Goal: Task Accomplishment & Management: Manage account settings

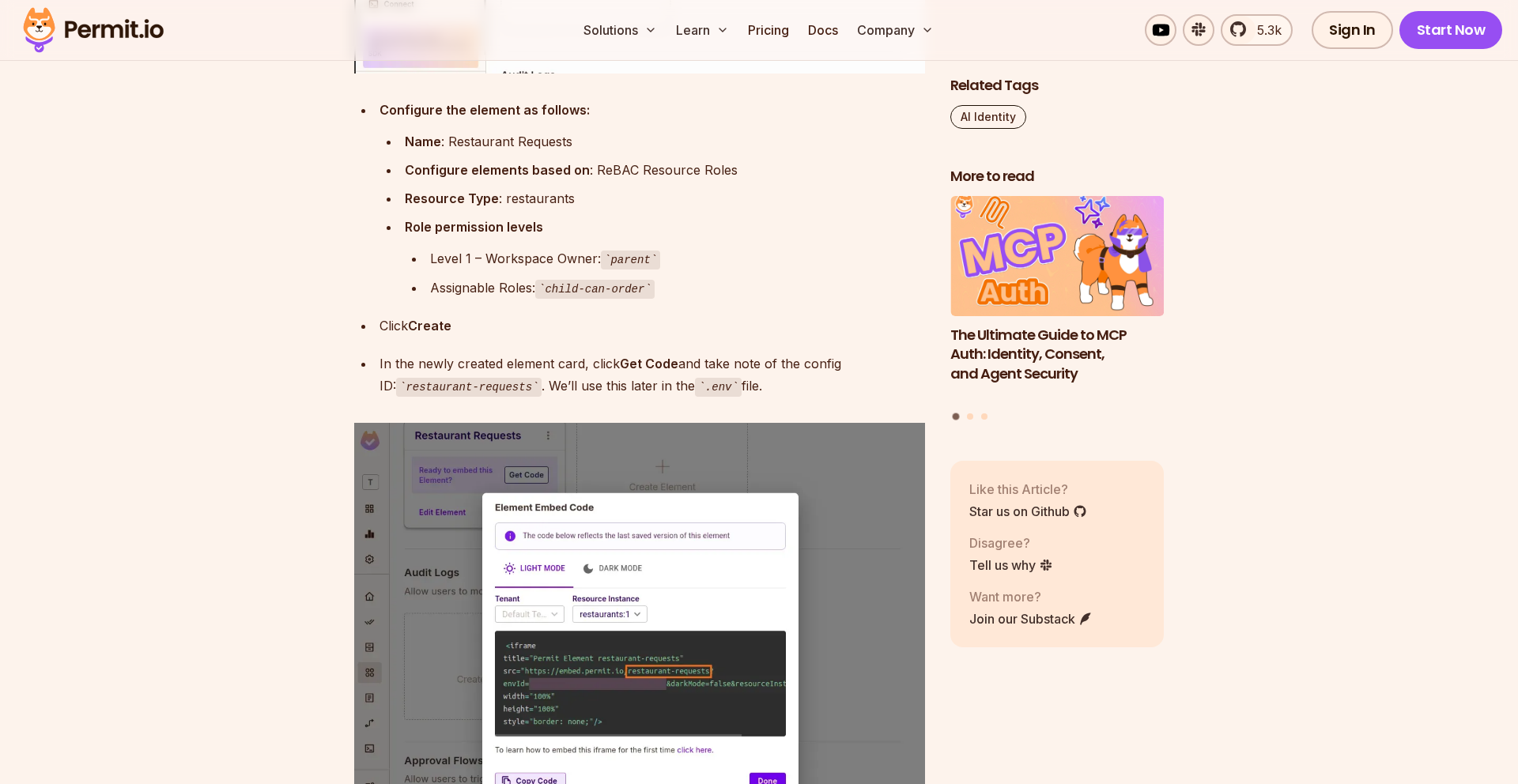
scroll to position [6518, 0]
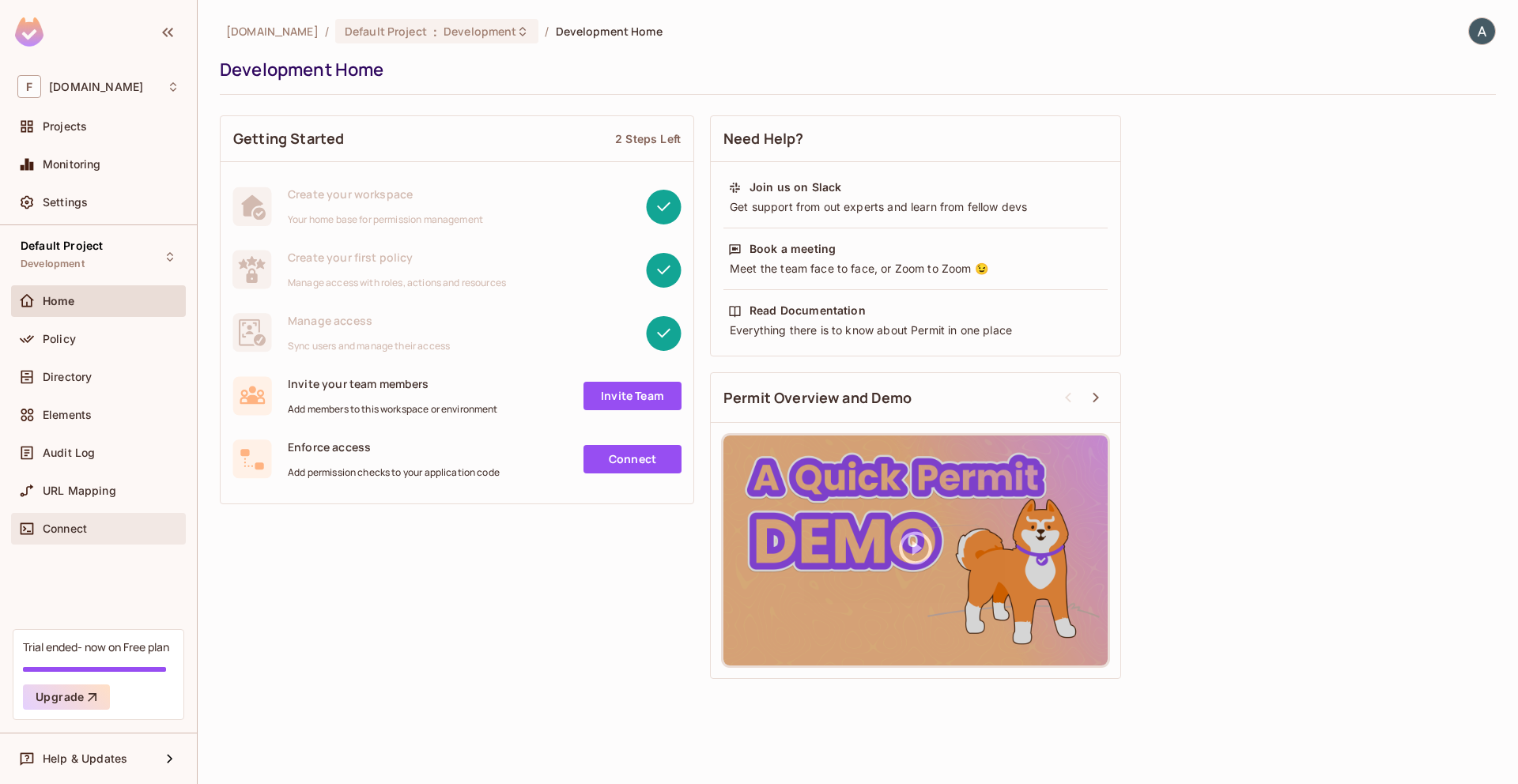
click at [79, 529] on span "Connect" at bounding box center [65, 529] width 44 height 13
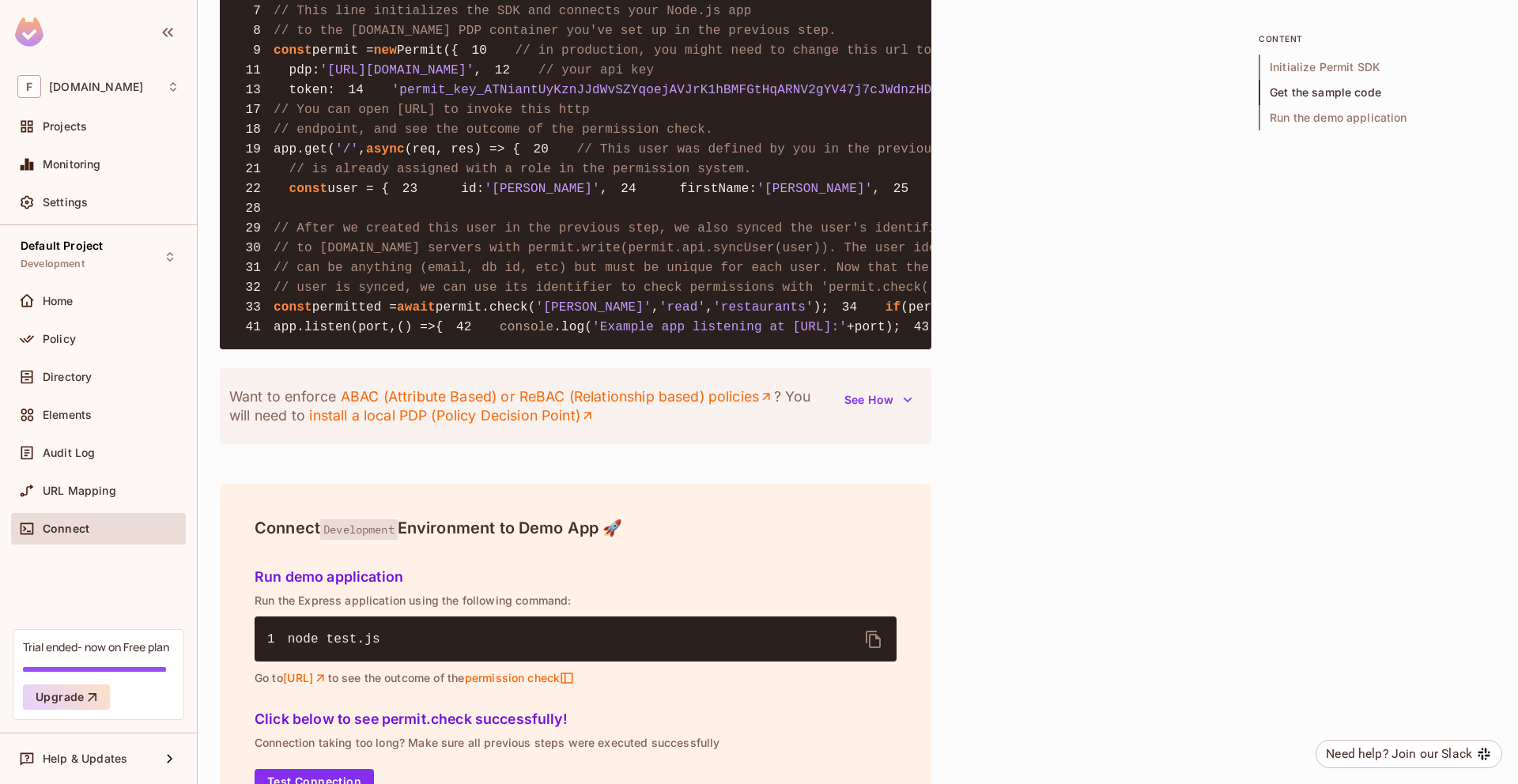
scroll to position [1818, 0]
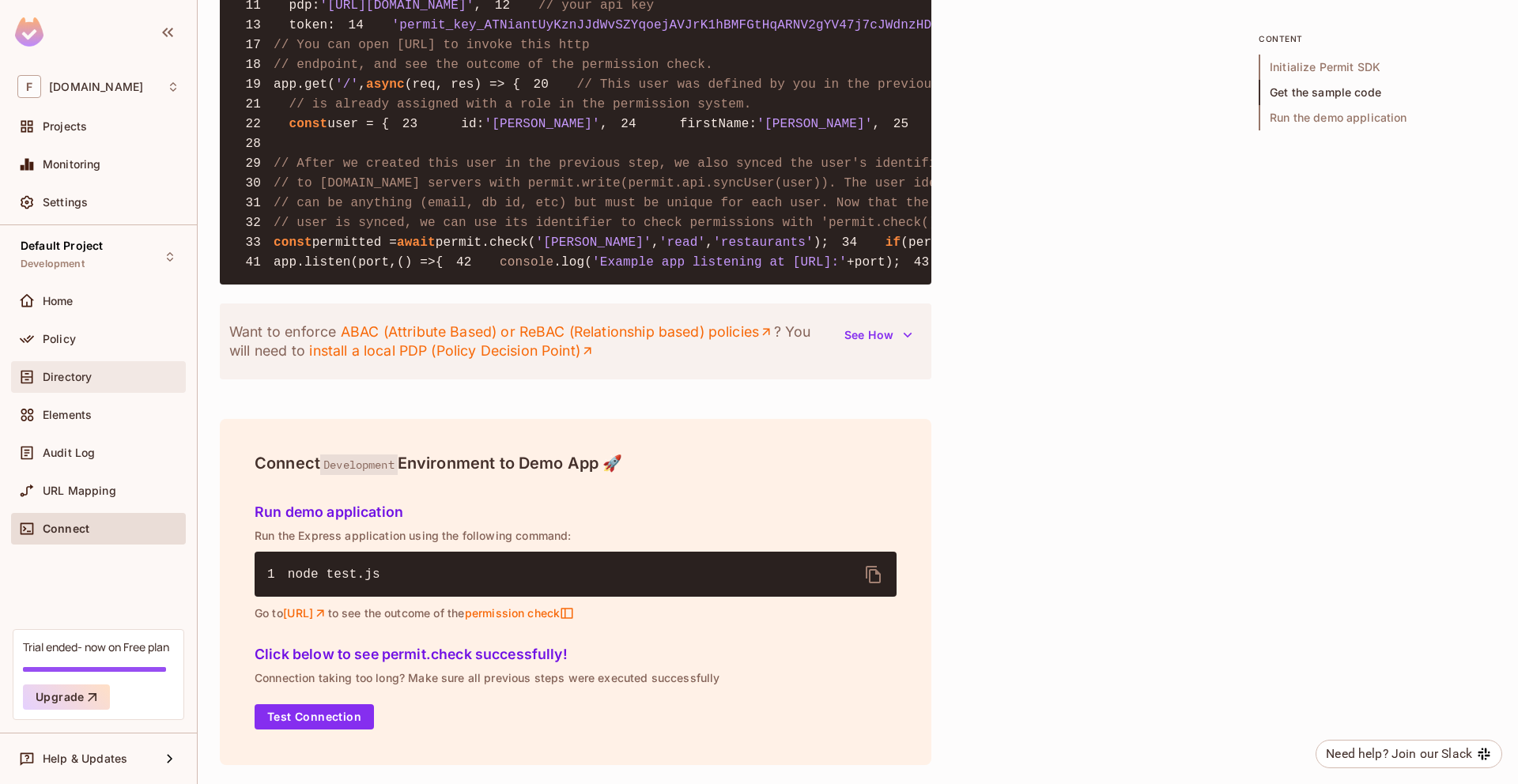
click at [68, 371] on span "Directory" at bounding box center [68, 377] width 49 height 13
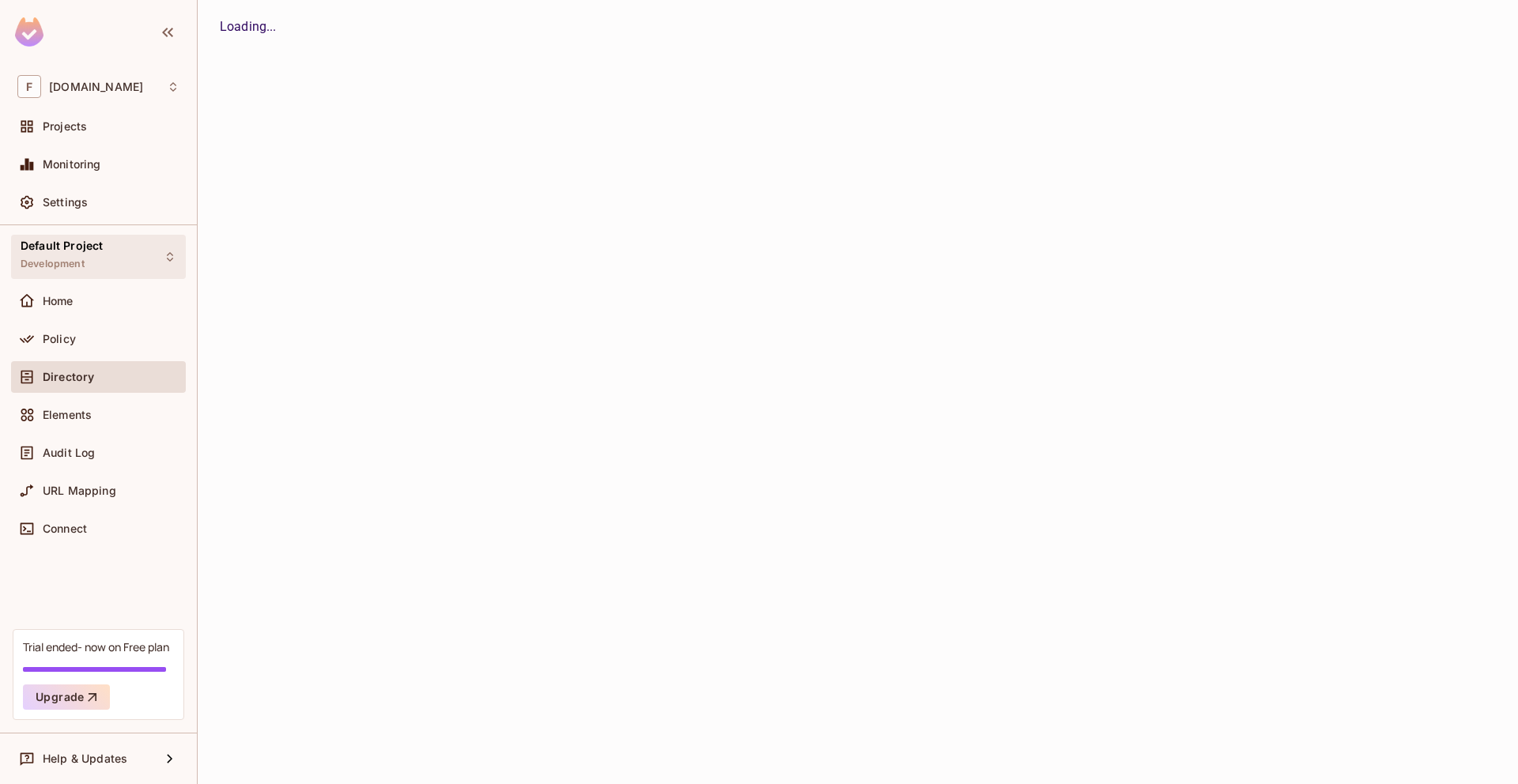
click at [83, 254] on div "Default Project Development" at bounding box center [61, 257] width 82 height 34
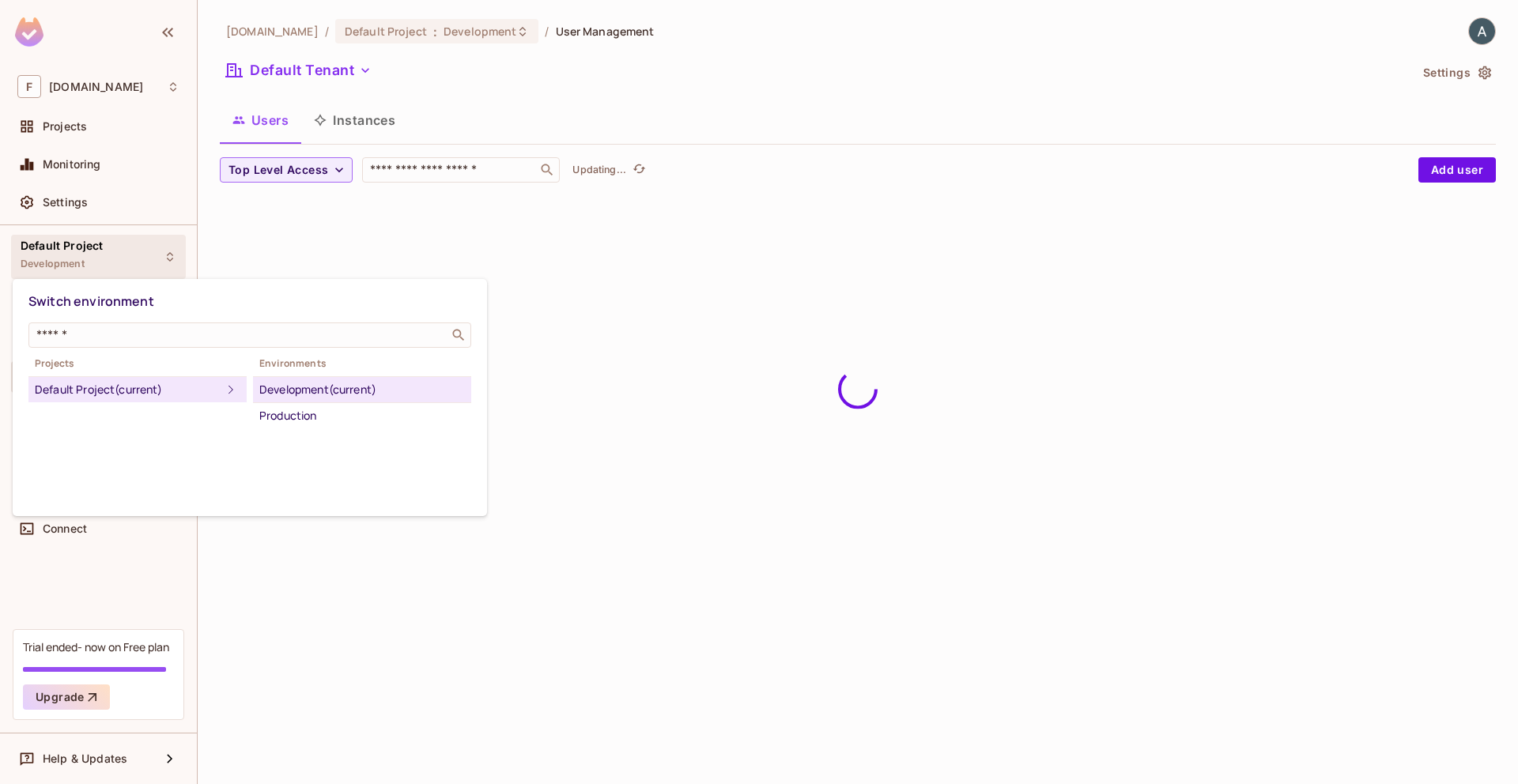
click at [642, 95] on div at bounding box center [759, 392] width 1518 height 784
